Goal: Use online tool/utility: Utilize a website feature to perform a specific function

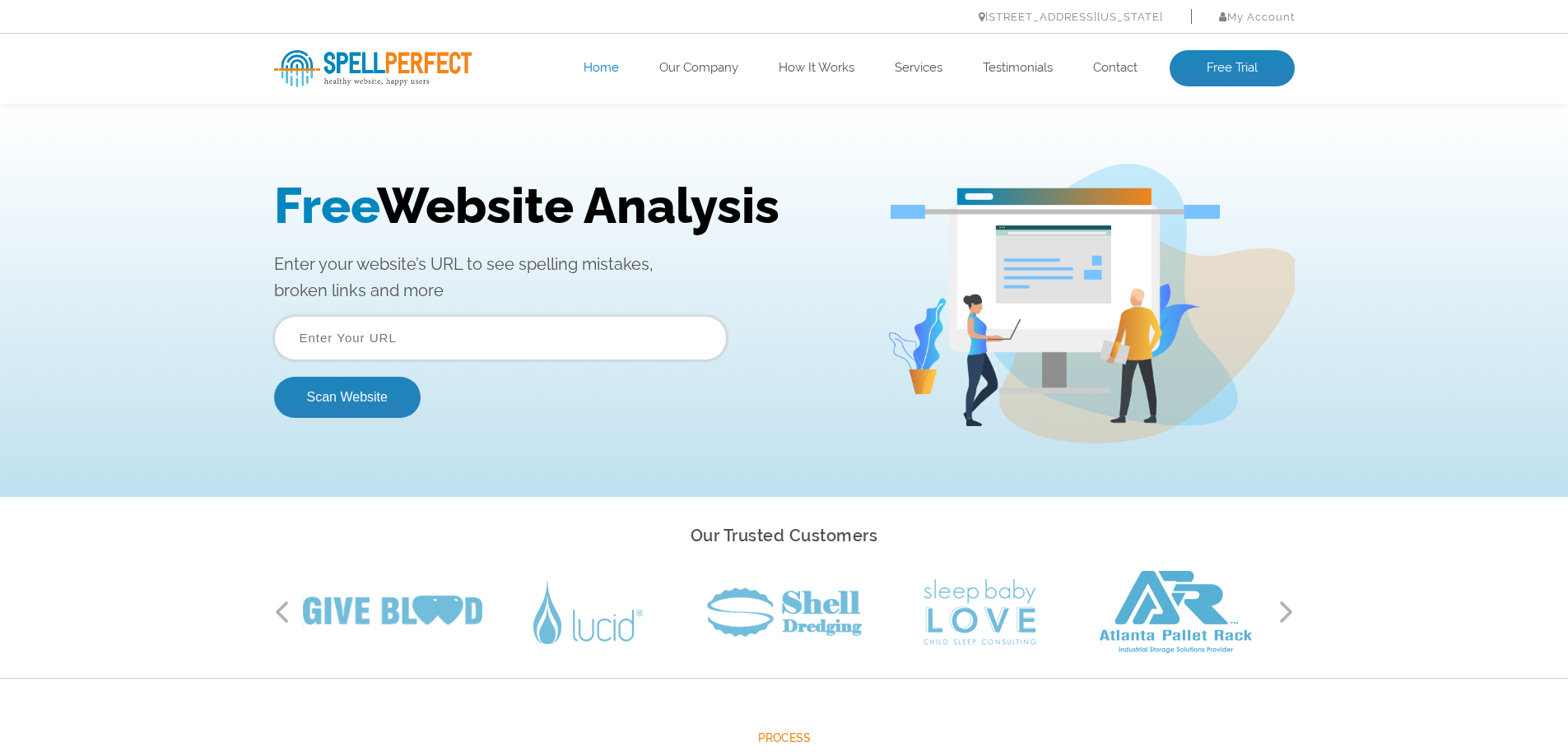
click at [361, 346] on input "text" at bounding box center [501, 338] width 453 height 45
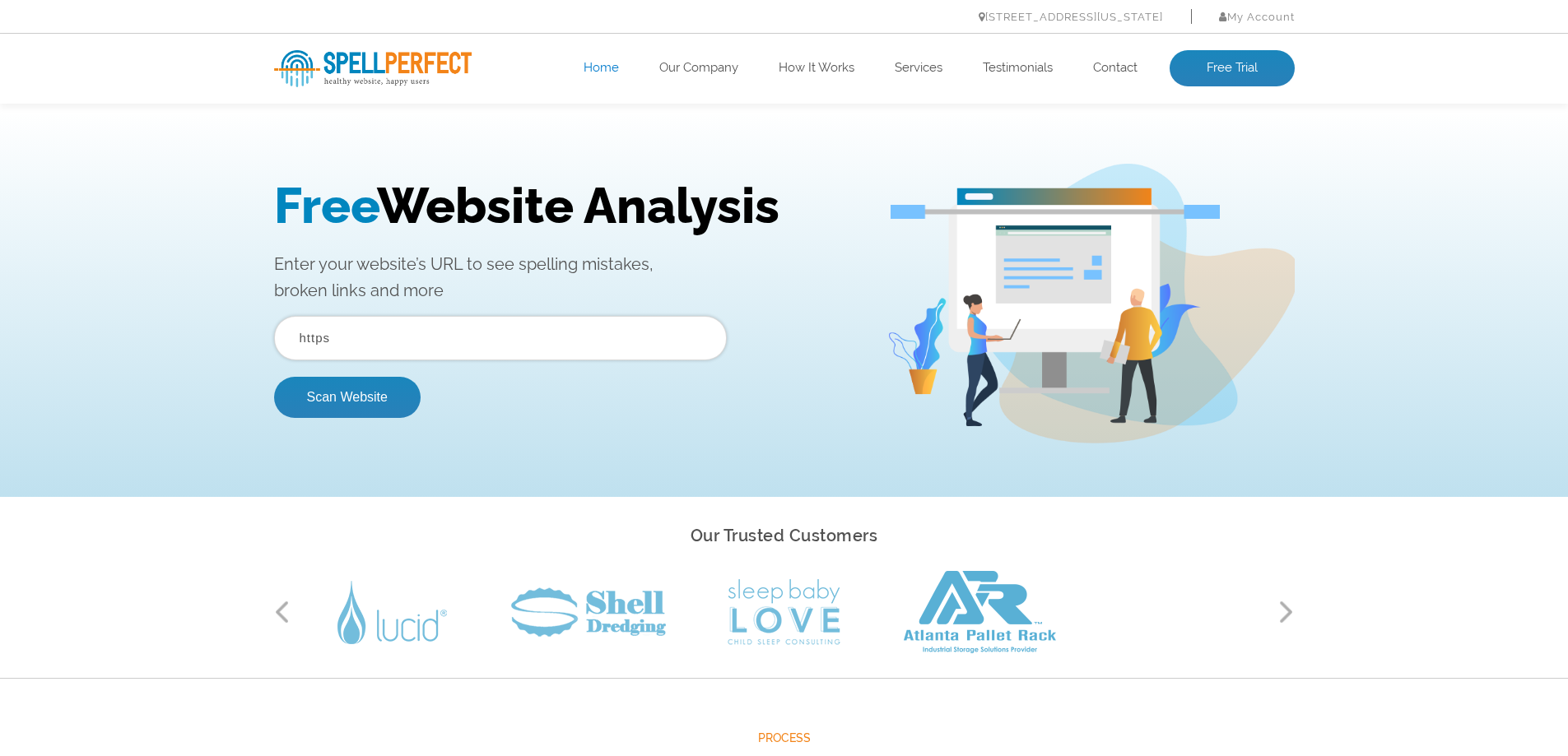
click at [274, 377] on button "Scan Website" at bounding box center [347, 398] width 147 height 41
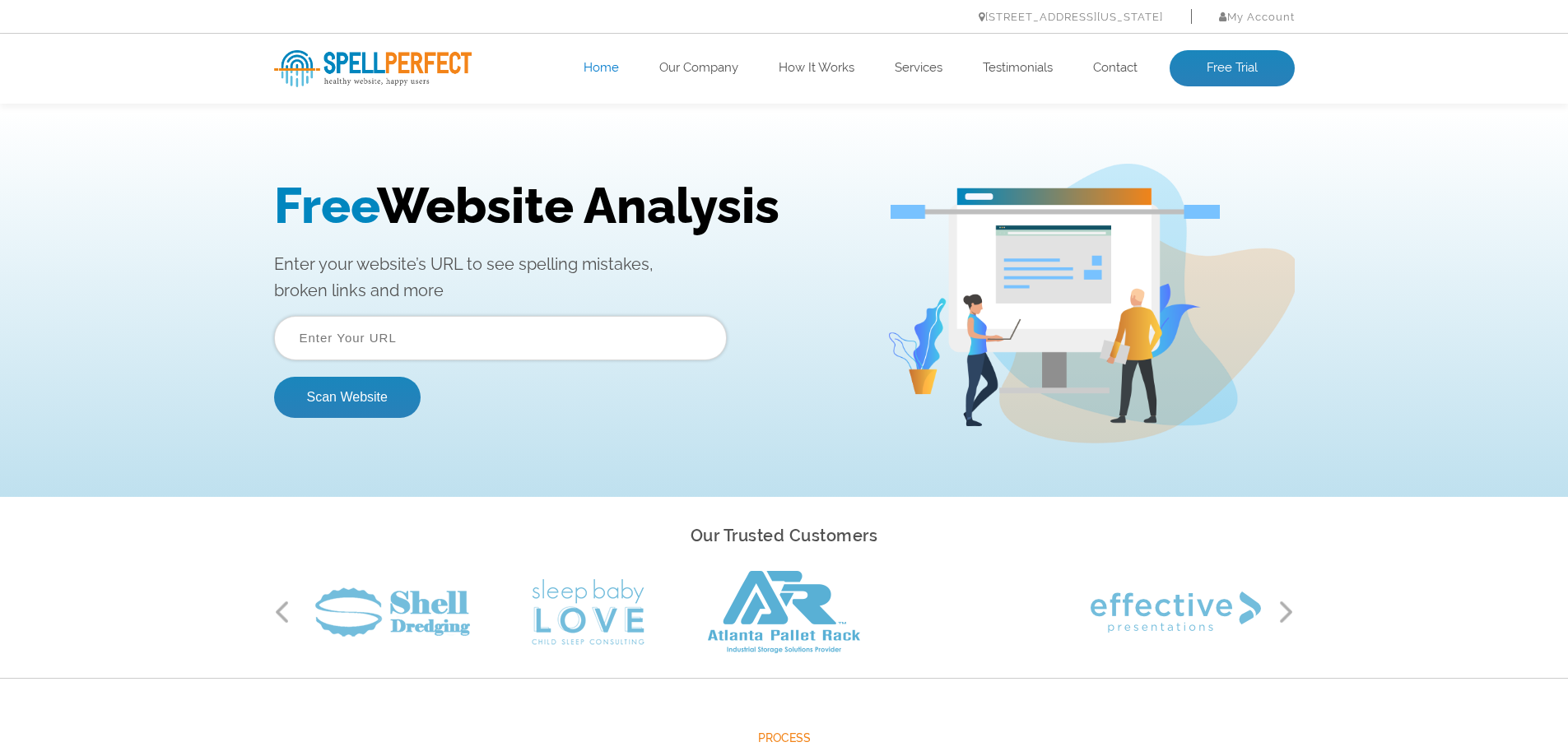
click at [331, 338] on input "text" at bounding box center [501, 338] width 453 height 45
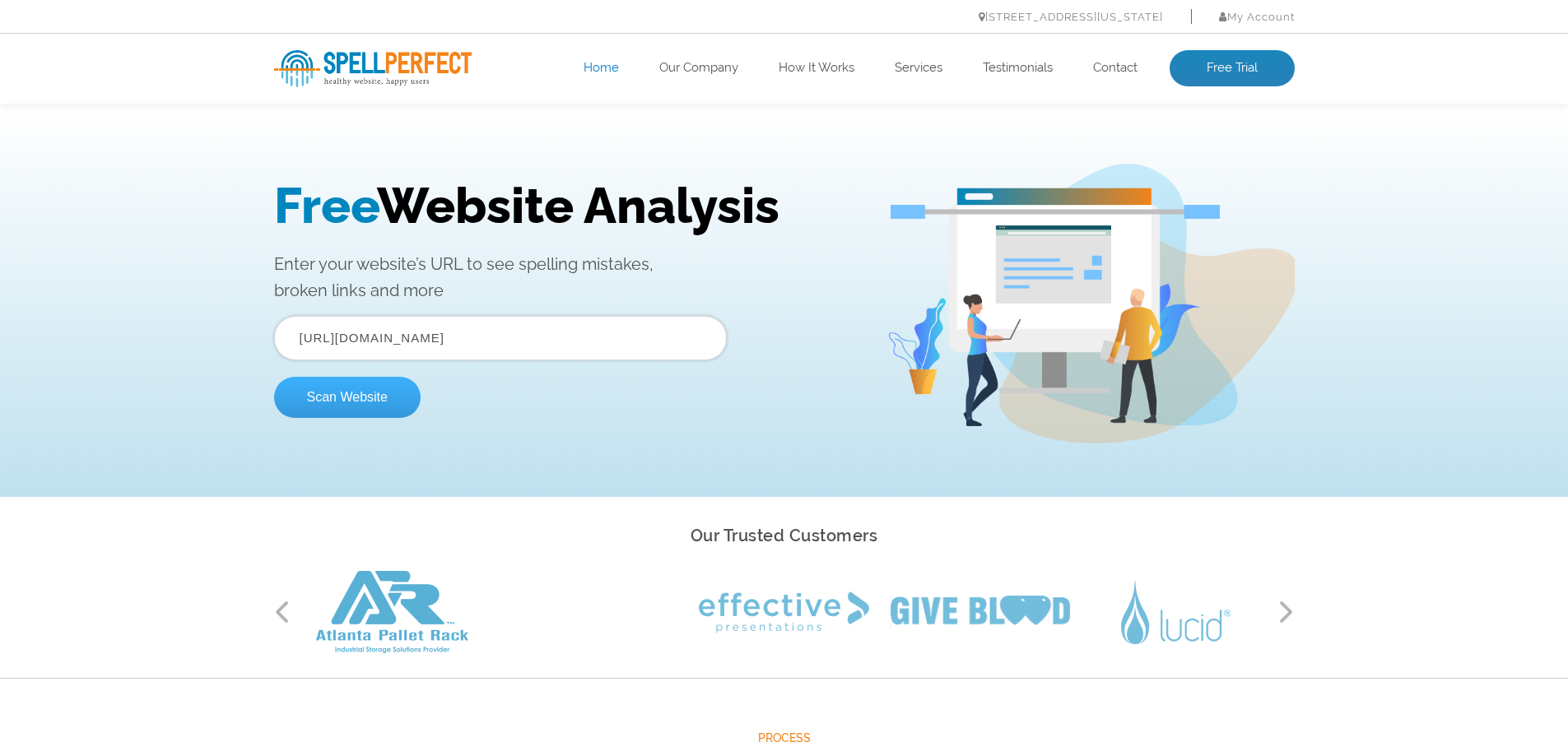
type input "[URL][DOMAIN_NAME]"
click at [274, 377] on button "Scan Website" at bounding box center [347, 398] width 147 height 41
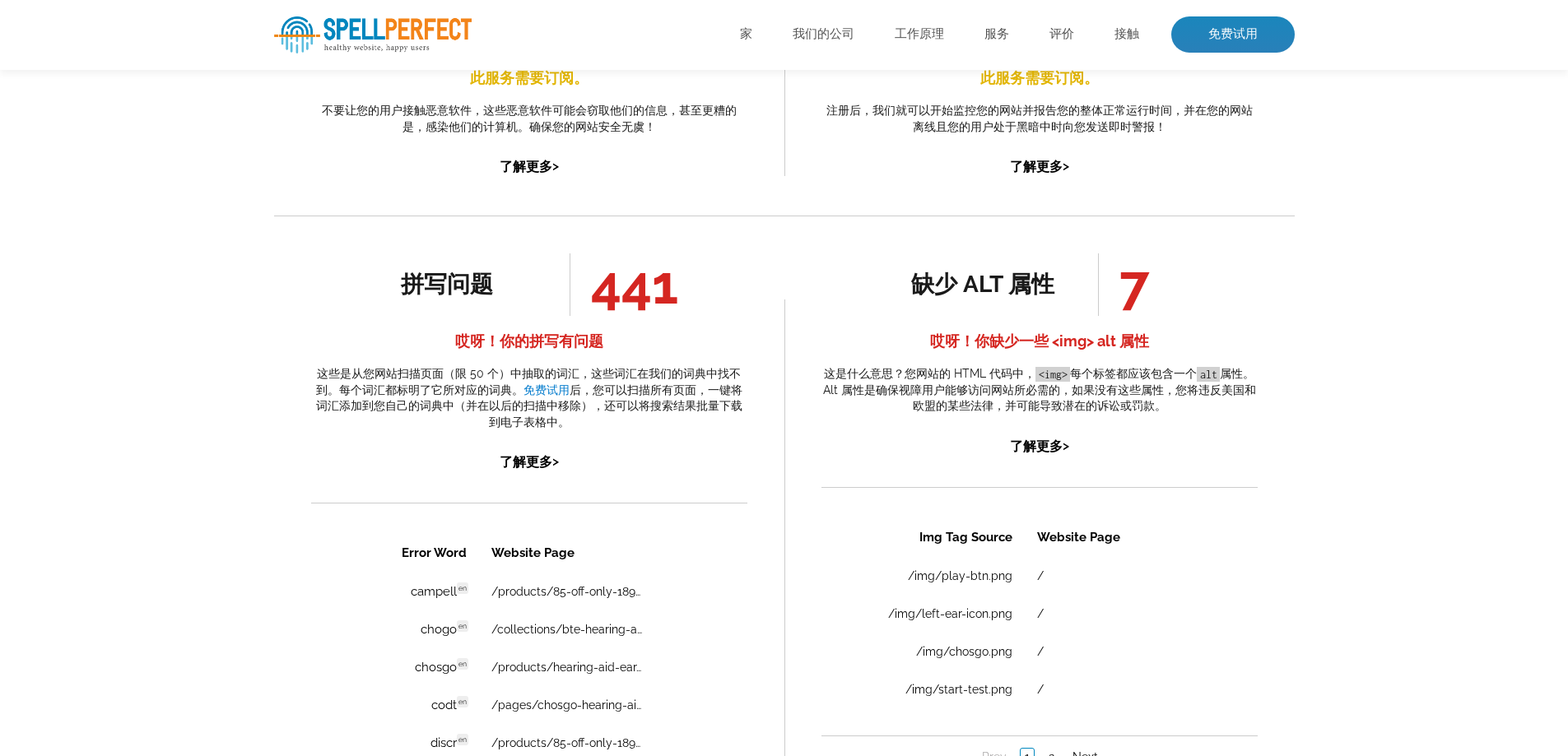
scroll to position [876, 0]
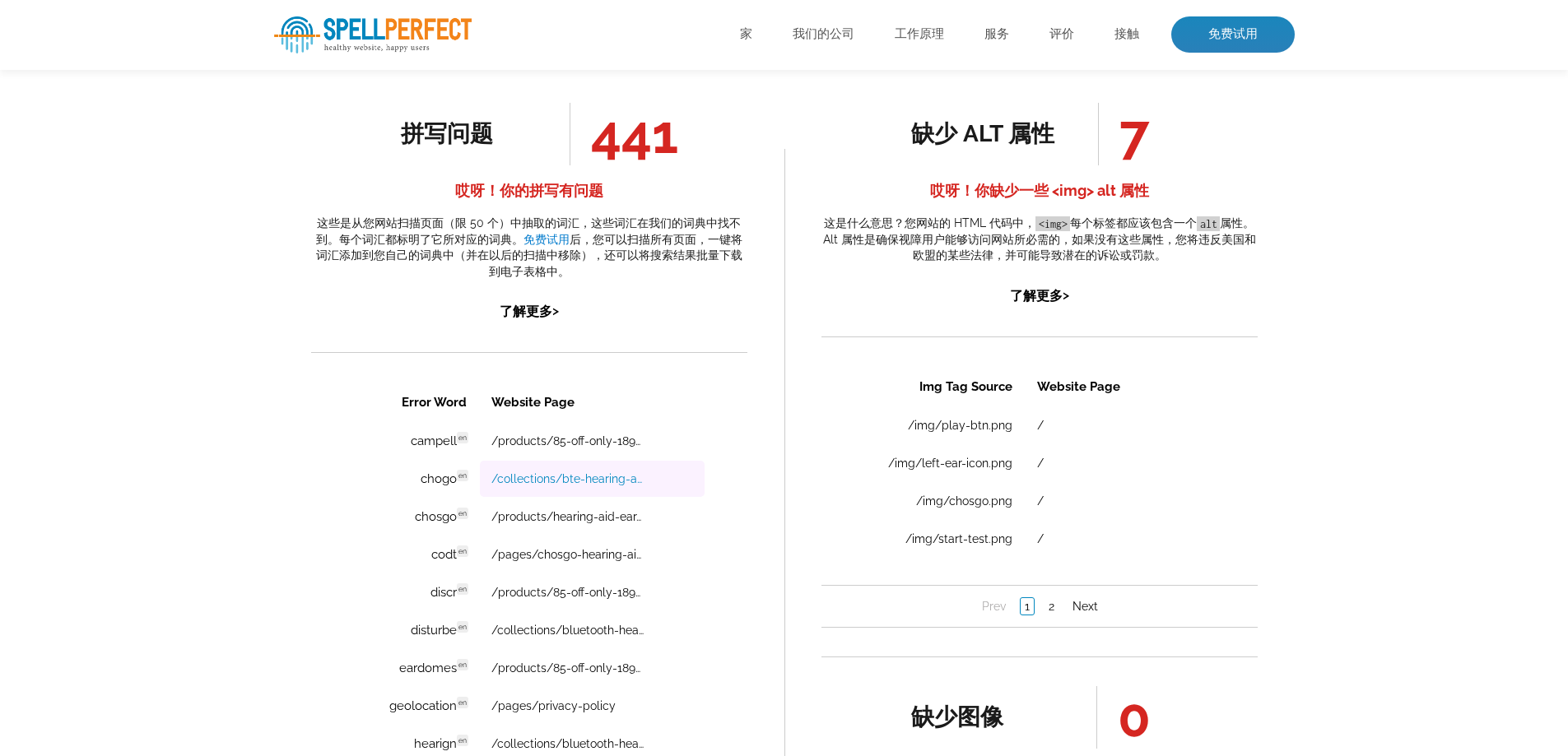
click at [621, 482] on link "/collections/bte-hearing-aids/products/off-90-only-399-chosgo-v402r-rechargeabl…" at bounding box center [567, 479] width 153 height 13
click at [581, 552] on link "/pages/chosgo-hearing-aids-reviews" at bounding box center [567, 555] width 153 height 13
drag, startPoint x: 408, startPoint y: 552, endPoint x: 455, endPoint y: 552, distance: 47.0
click at [455, 552] on td "codt en Discovered: 09-16-2025 scan Dictionaries: en" at bounding box center [415, 555] width 124 height 36
copy td "codt"
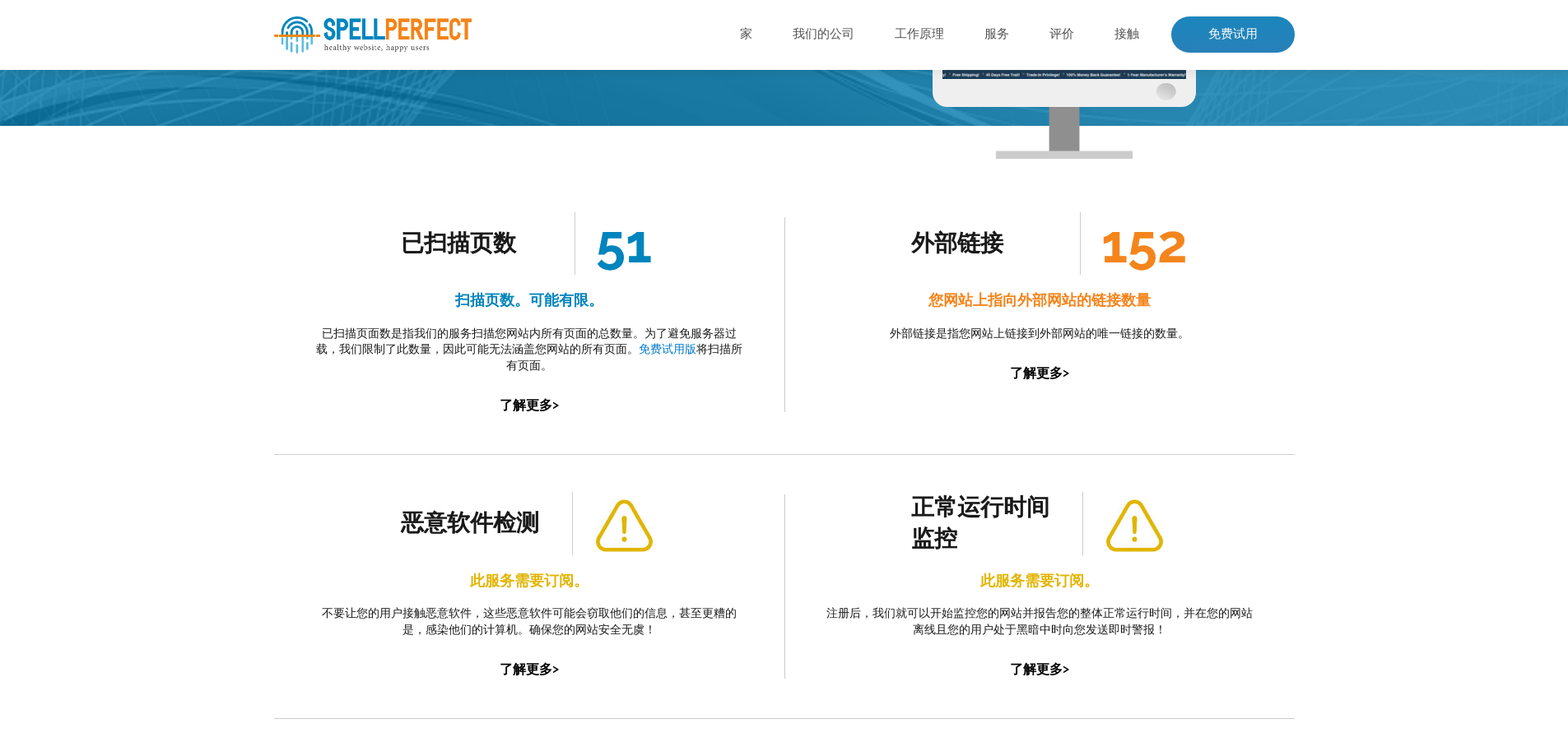
scroll to position [218, 0]
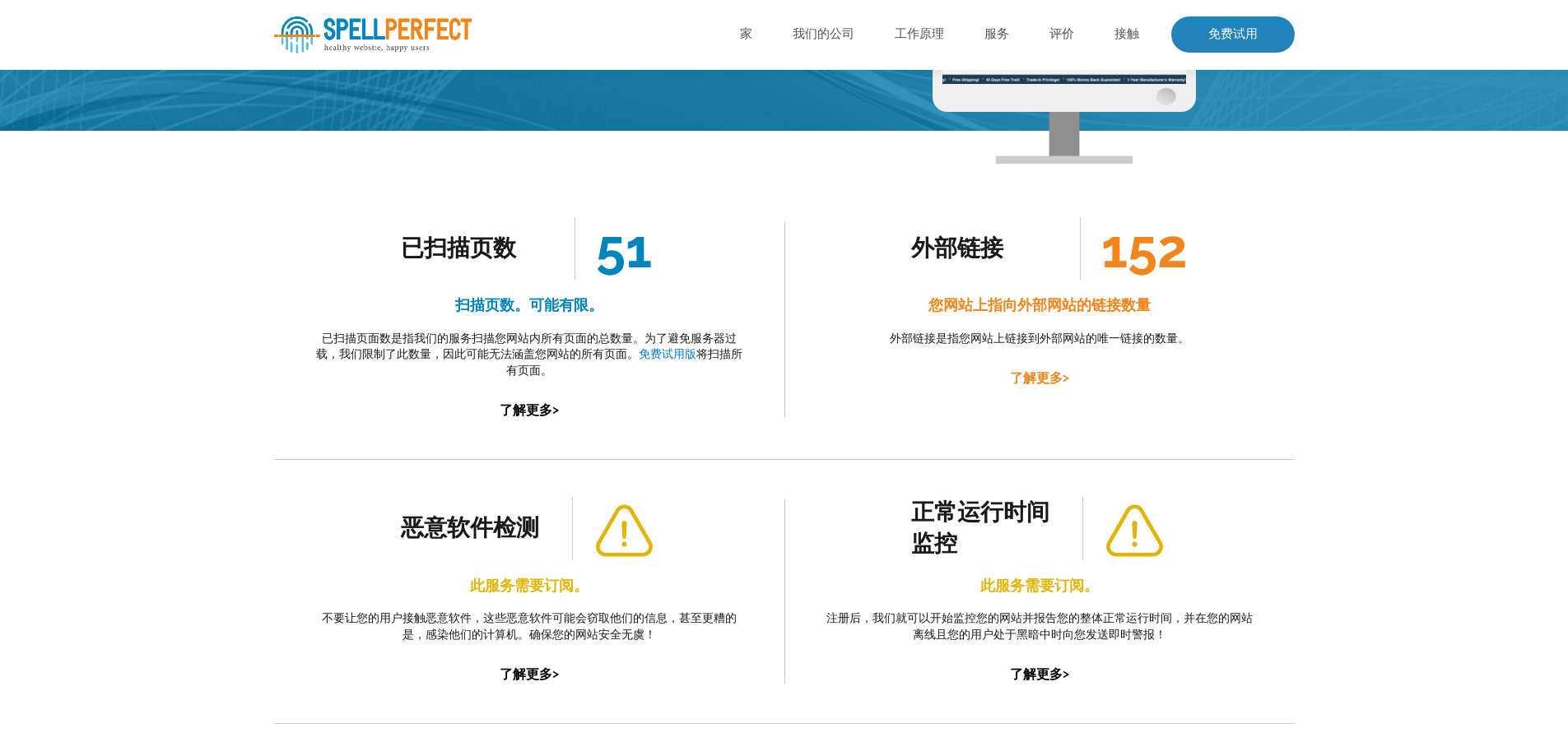
click at [1044, 376] on font "了解更多" at bounding box center [1036, 378] width 53 height 16
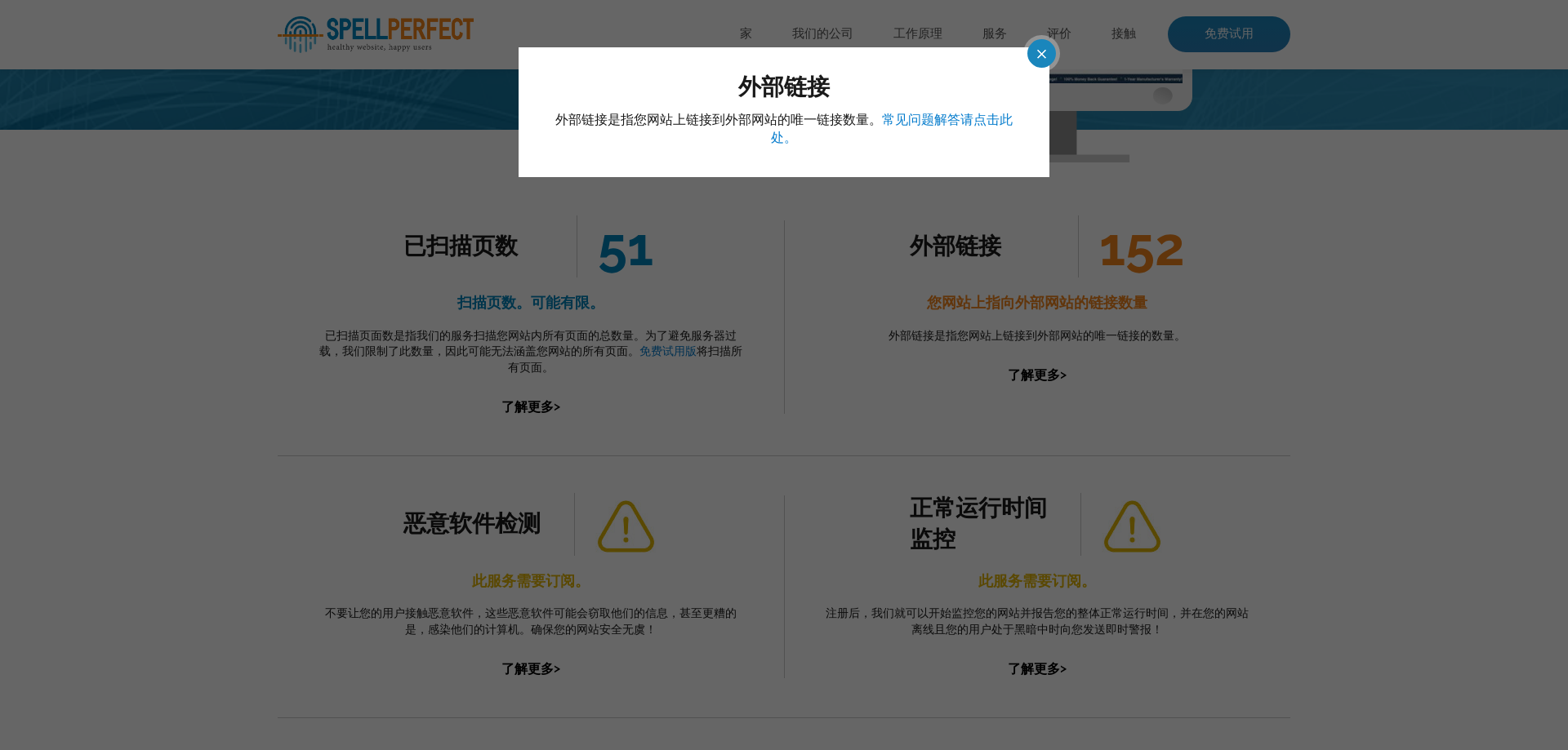
click at [1038, 55] on span at bounding box center [1027, 53] width 29 height 29
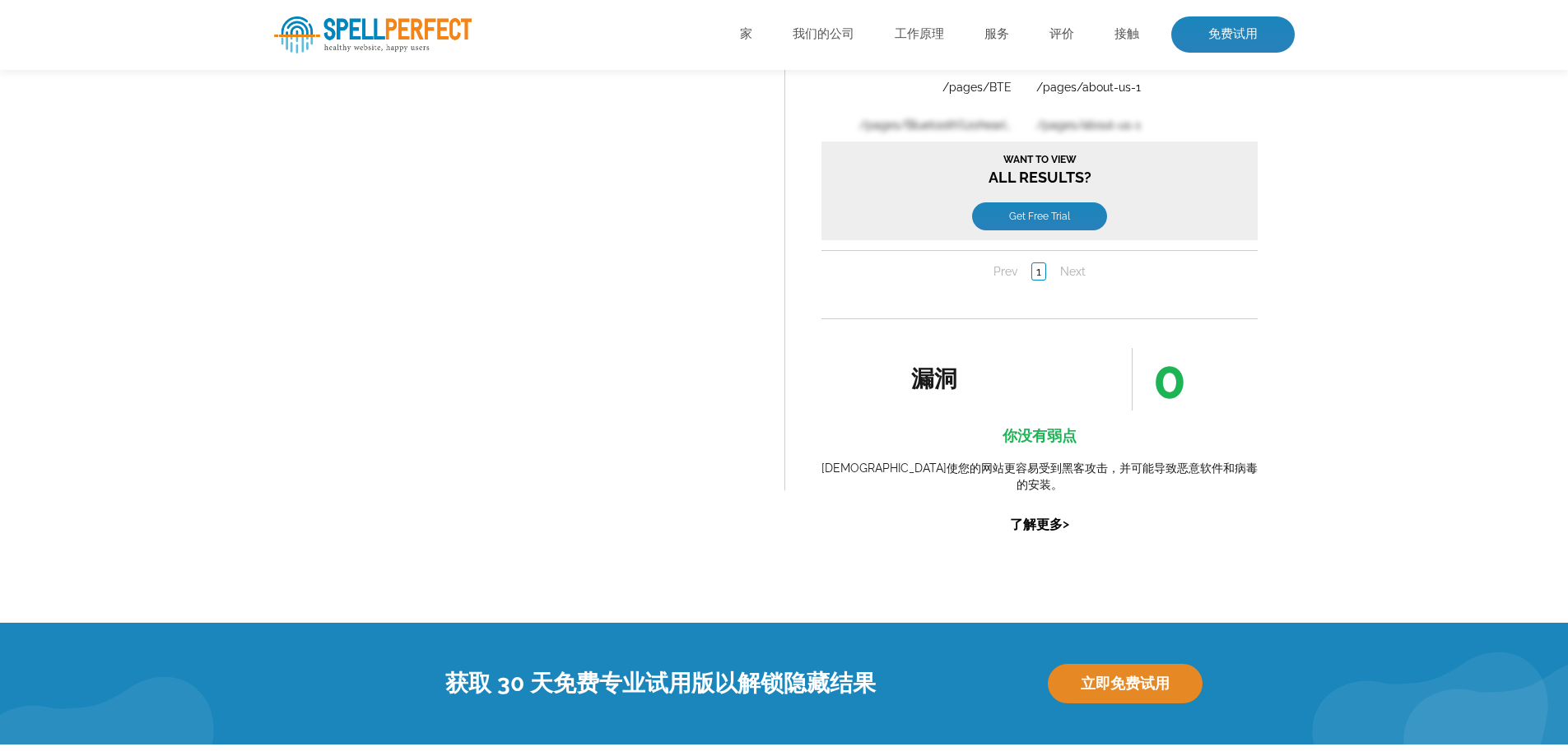
scroll to position [2197, 0]
